Goal: Information Seeking & Learning: Learn about a topic

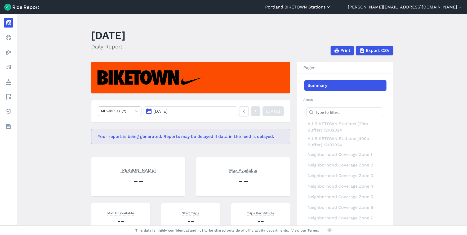
click at [331, 6] on button "Portland BIKETOWN Stations" at bounding box center [298, 7] width 66 height 6
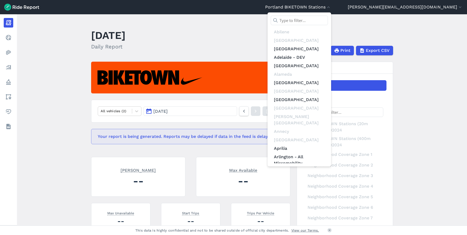
click at [328, 20] on input "text" at bounding box center [299, 21] width 57 height 10
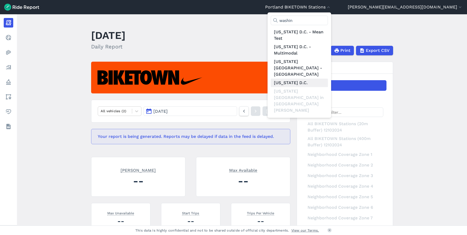
type input "washin"
click at [328, 79] on link "[US_STATE] D.C." at bounding box center [299, 83] width 57 height 8
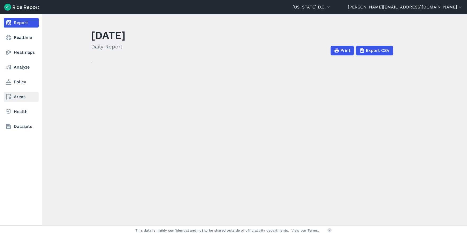
click at [19, 99] on link "Areas" at bounding box center [21, 97] width 35 height 10
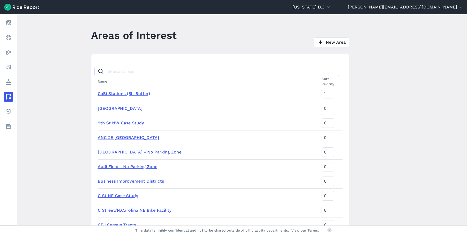
click at [114, 75] on input "Search areas" at bounding box center [217, 72] width 245 height 10
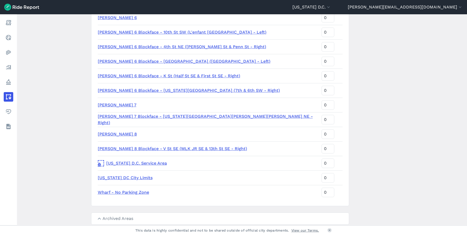
scroll to position [1154, 0]
click at [137, 163] on link "[US_STATE] D.C. Service Area" at bounding box center [208, 164] width 220 height 6
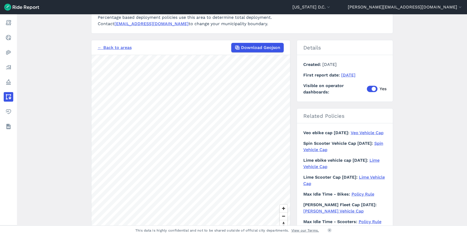
scroll to position [74, 0]
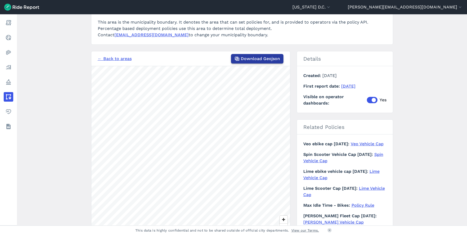
click at [259, 61] on span "Download Geojson" at bounding box center [260, 59] width 39 height 6
click at [331, 8] on button "[US_STATE] D.C." at bounding box center [311, 7] width 39 height 6
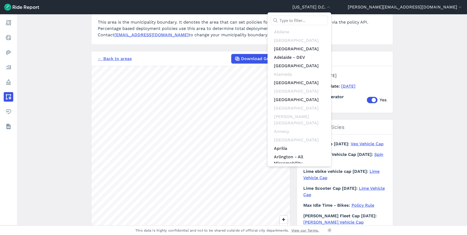
click at [328, 22] on input "text" at bounding box center [299, 21] width 57 height 10
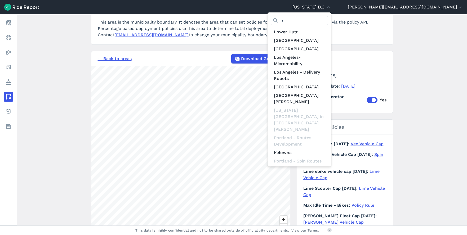
type input "los"
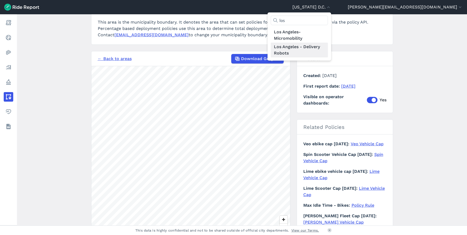
click at [328, 48] on link "Los Angeles - Delivery Robots" at bounding box center [299, 50] width 57 height 15
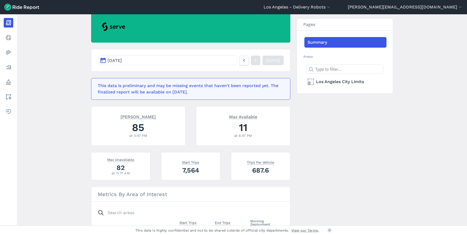
scroll to position [51, 0]
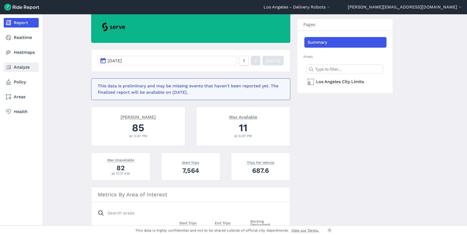
click at [23, 67] on link "Analyze" at bounding box center [21, 68] width 35 height 10
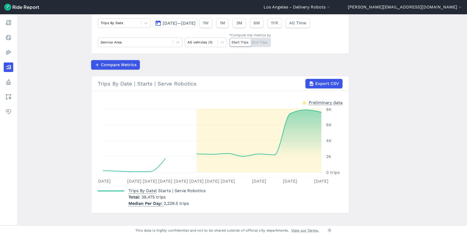
scroll to position [42, 0]
click at [331, 9] on button "Los Angeles - Delivery Robots" at bounding box center [298, 7] width 68 height 6
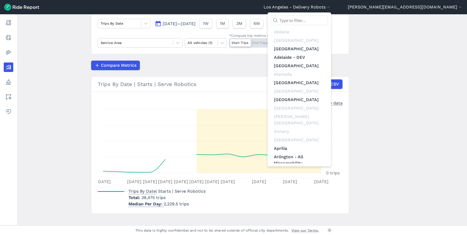
click at [328, 19] on input "text" at bounding box center [299, 21] width 57 height 10
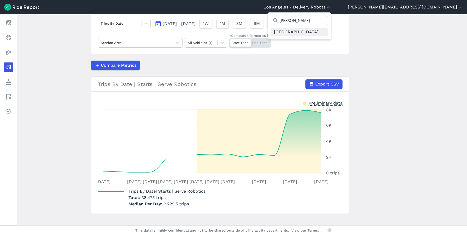
type input "[PERSON_NAME]"
click at [328, 32] on link "[GEOGRAPHIC_DATA]" at bounding box center [299, 32] width 57 height 8
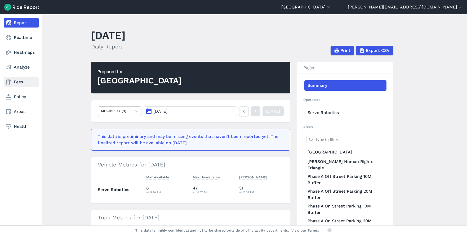
click at [18, 81] on link "Fees" at bounding box center [21, 82] width 35 height 10
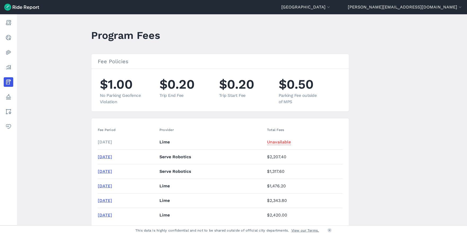
click at [107, 156] on link "[DATE]" at bounding box center [105, 156] width 14 height 5
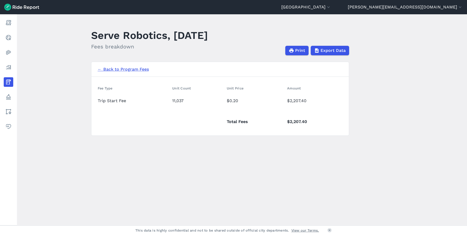
click at [113, 69] on link "← Back to Program Fees" at bounding box center [123, 69] width 51 height 6
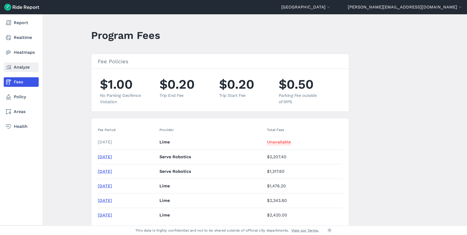
click at [18, 67] on link "Analyze" at bounding box center [21, 68] width 35 height 10
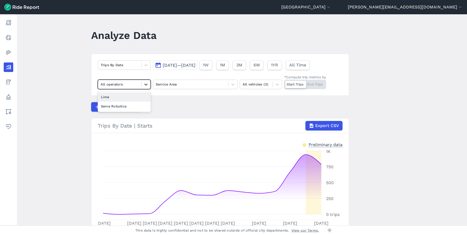
click at [146, 82] on icon at bounding box center [145, 84] width 5 height 5
click at [137, 108] on div "Serve Robotics" at bounding box center [124, 106] width 53 height 9
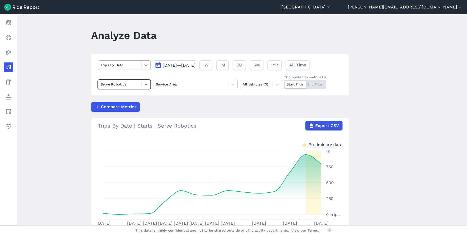
click at [146, 66] on icon at bounding box center [145, 65] width 5 height 5
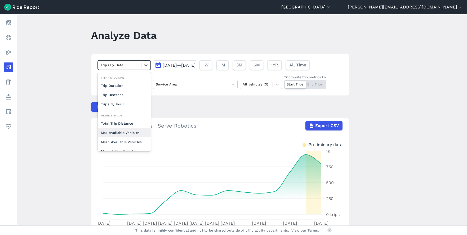
click at [133, 132] on div "Max Available Vehicles" at bounding box center [124, 132] width 53 height 9
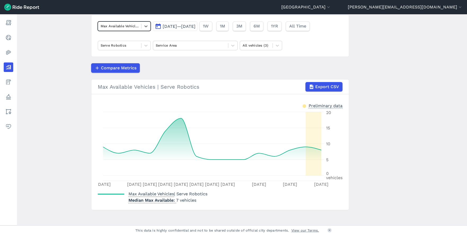
scroll to position [40, 0]
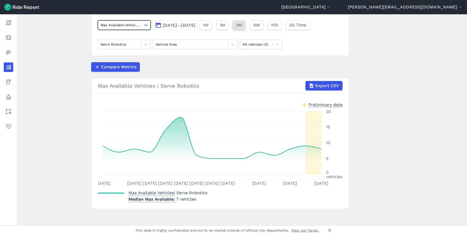
click at [242, 25] on span "3M" at bounding box center [239, 25] width 6 height 6
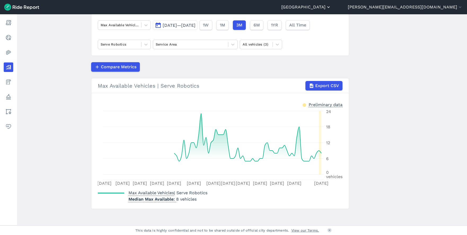
click at [331, 7] on button "[GEOGRAPHIC_DATA]" at bounding box center [306, 7] width 50 height 6
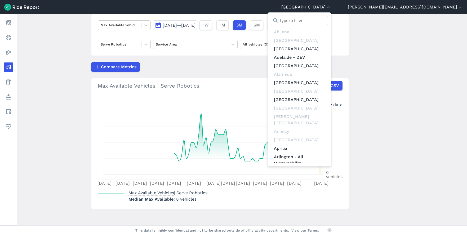
click at [328, 20] on input "text" at bounding box center [299, 21] width 57 height 10
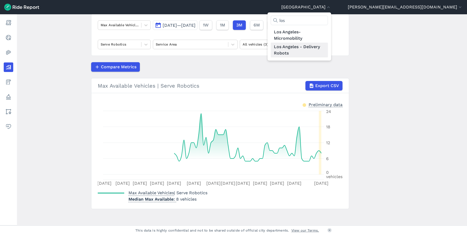
type input "los"
click at [328, 48] on link "Los Angeles - Delivery Robots" at bounding box center [299, 50] width 57 height 15
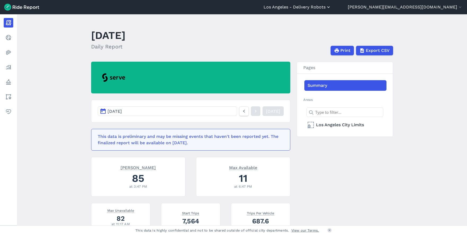
click at [331, 7] on button "Los Angeles - Delivery Robots" at bounding box center [298, 7] width 68 height 6
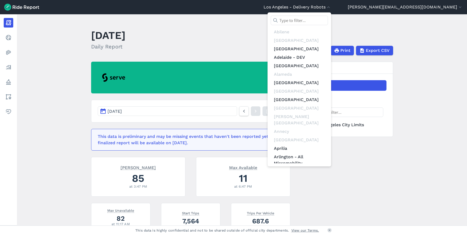
click at [328, 19] on input "text" at bounding box center [299, 21] width 57 height 10
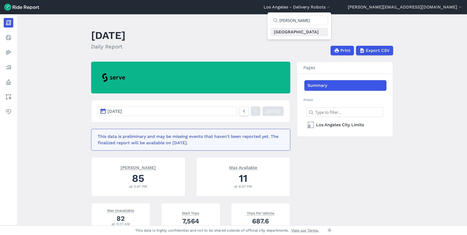
type input "[PERSON_NAME]"
click at [328, 32] on link "[GEOGRAPHIC_DATA]" at bounding box center [299, 32] width 57 height 8
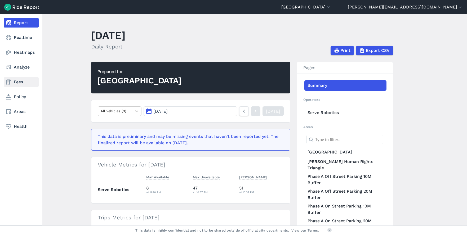
click at [14, 81] on link "Fees" at bounding box center [21, 82] width 35 height 10
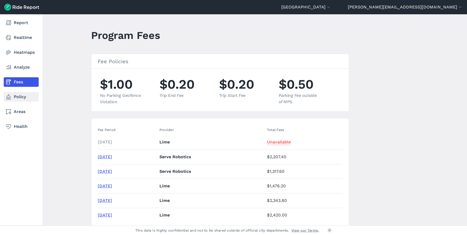
click at [19, 98] on link "Policy" at bounding box center [21, 97] width 35 height 10
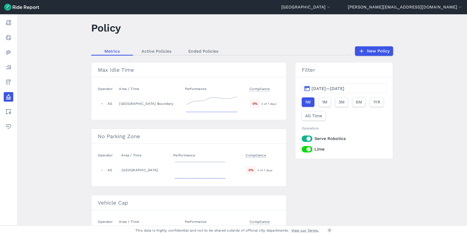
scroll to position [4, 0]
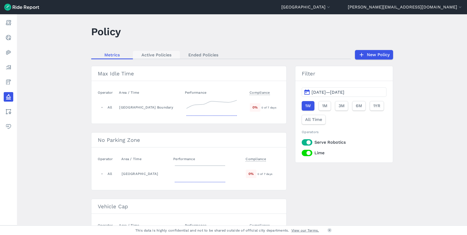
click at [156, 54] on link "Active Policies" at bounding box center [156, 55] width 47 height 8
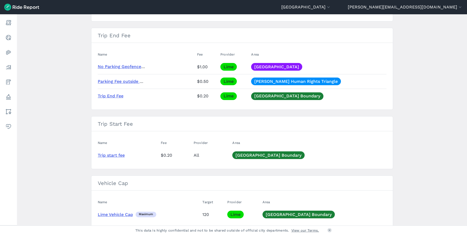
scroll to position [160, 0]
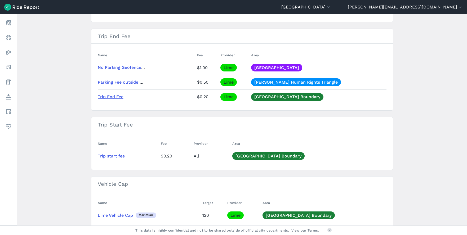
click at [106, 157] on link "Trip start fee" at bounding box center [111, 156] width 27 height 5
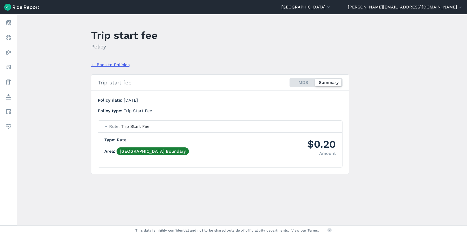
click at [102, 64] on link "← Back to Policies" at bounding box center [110, 65] width 38 height 6
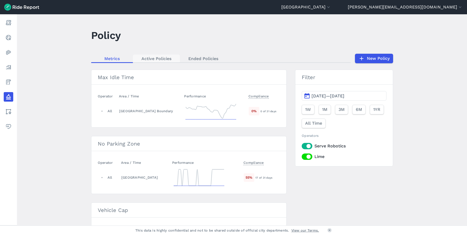
click at [145, 57] on link "Active Policies" at bounding box center [156, 59] width 47 height 8
